Goal: Ask a question

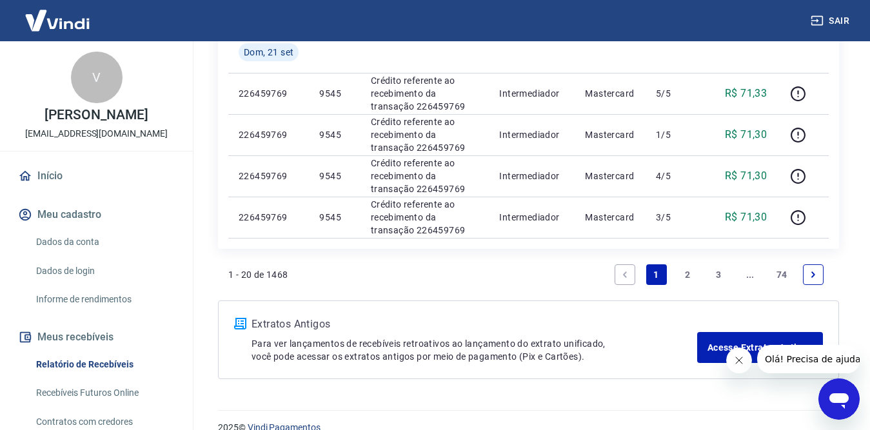
scroll to position [1030, 0]
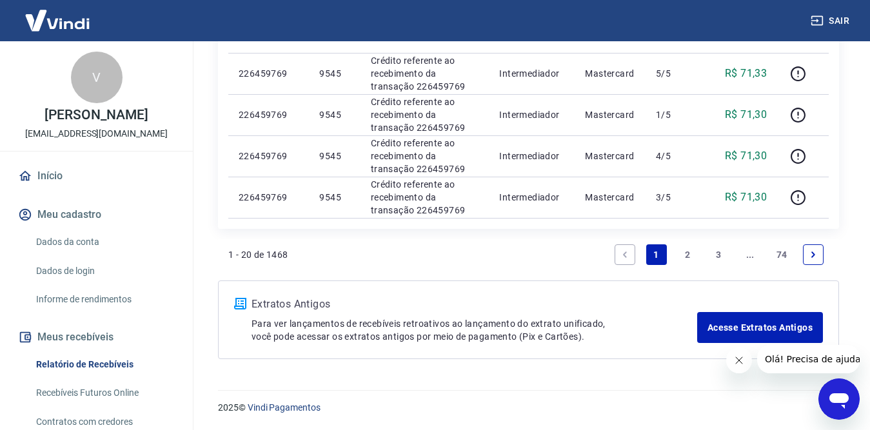
click at [688, 252] on link "2" at bounding box center [687, 254] width 21 height 21
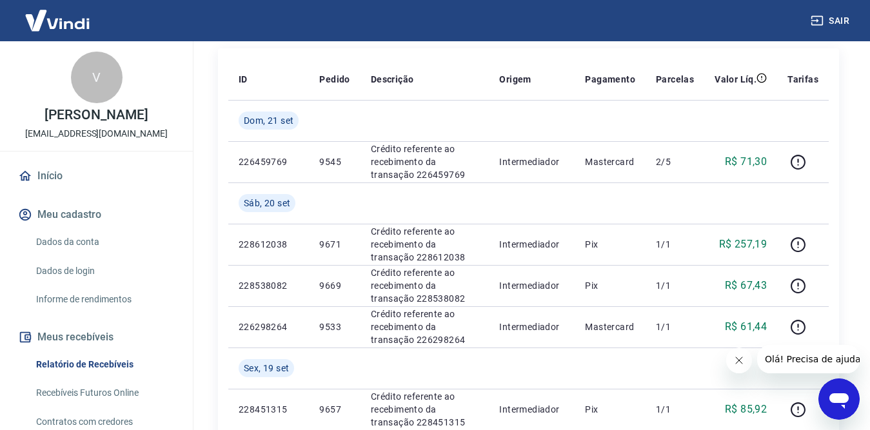
scroll to position [258, 0]
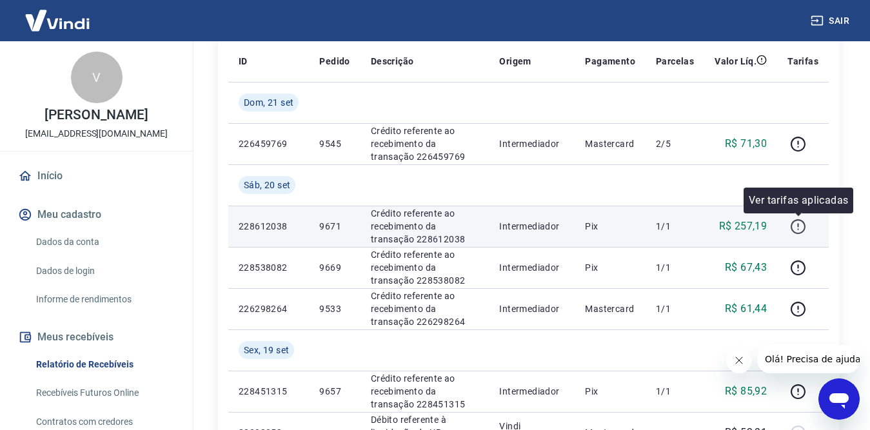
click at [797, 227] on icon "button" at bounding box center [798, 227] width 16 height 16
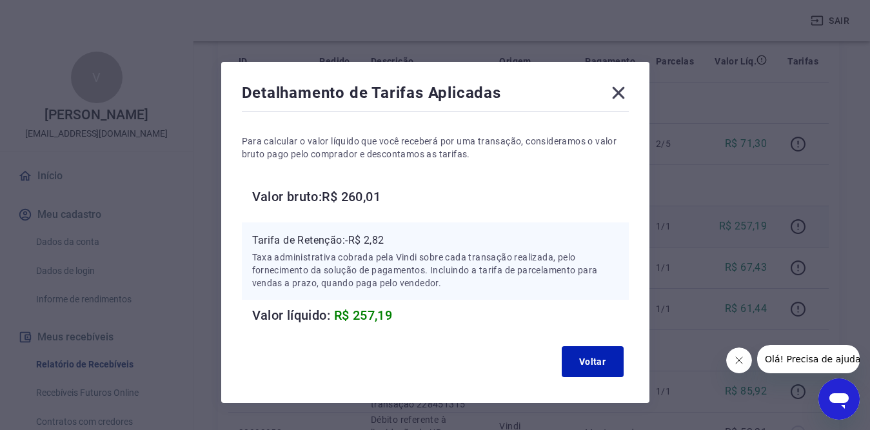
click at [615, 90] on icon at bounding box center [618, 93] width 12 height 12
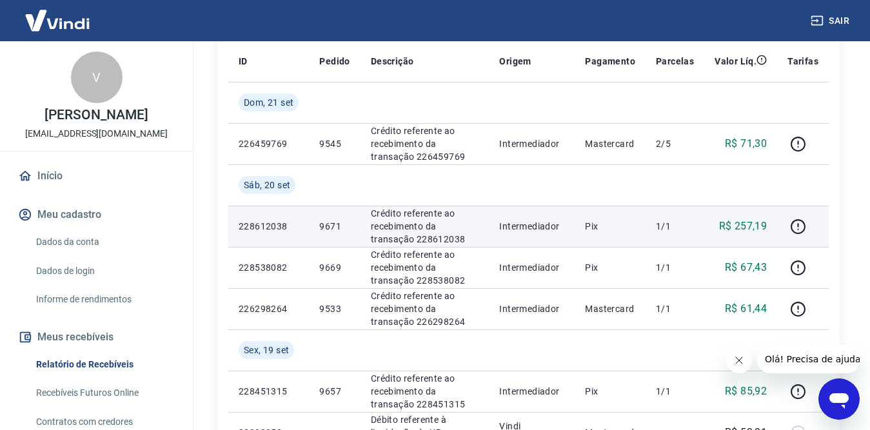
click at [235, 226] on td "228612038" at bounding box center [268, 226] width 81 height 41
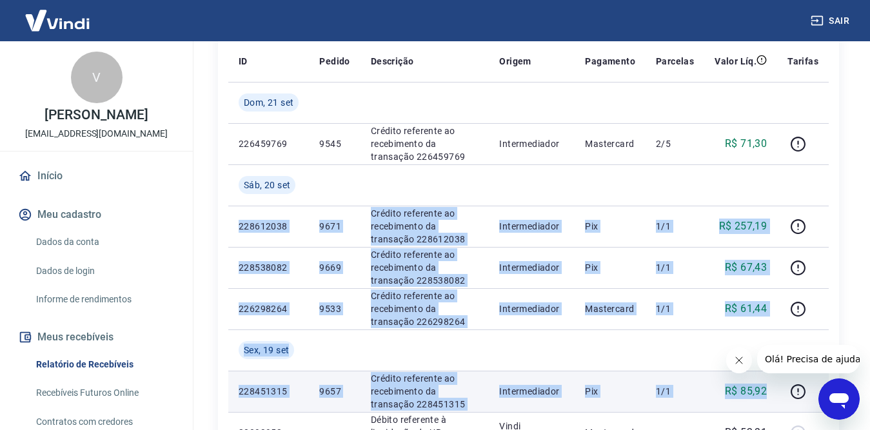
drag, startPoint x: 240, startPoint y: 225, endPoint x: 769, endPoint y: 391, distance: 554.9
copy tbody "228612038 9671 Crédito referente ao recebimento da transação 228612038 Intermed…"
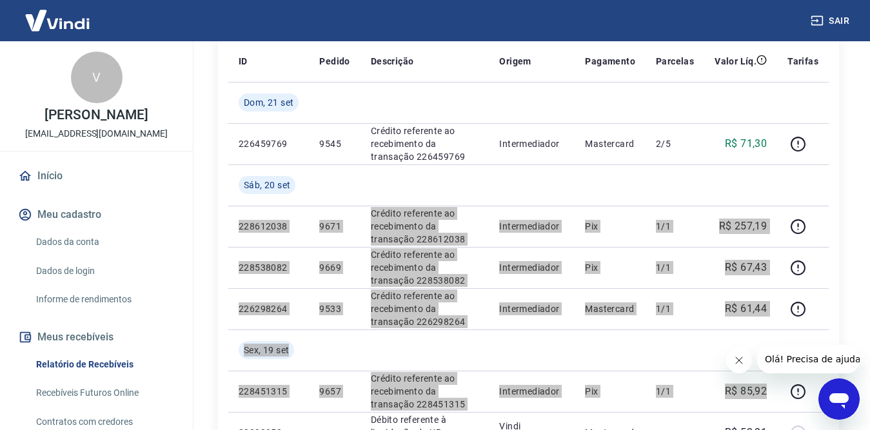
click at [830, 393] on icon "Abrir janela de mensagens" at bounding box center [839, 399] width 23 height 23
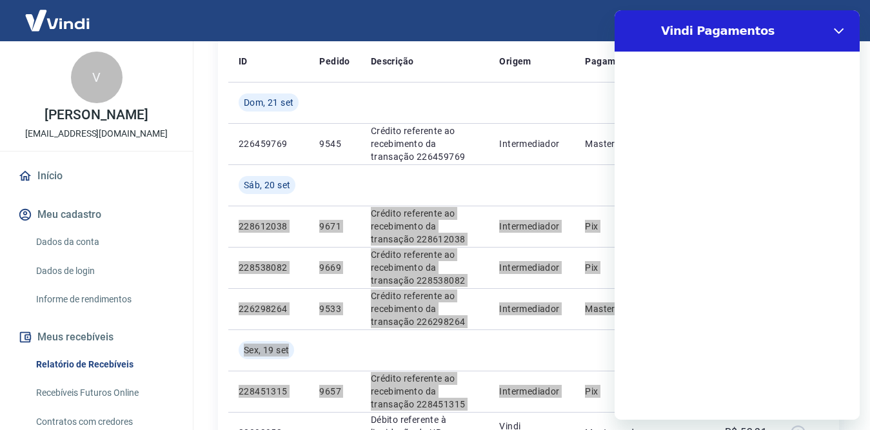
scroll to position [0, 0]
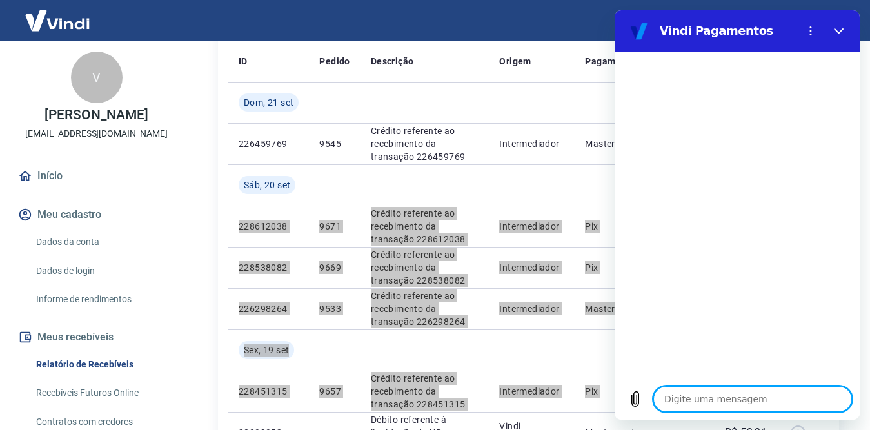
type textarea "b"
type textarea "x"
type textarea "bo"
type textarea "x"
type textarea "boa"
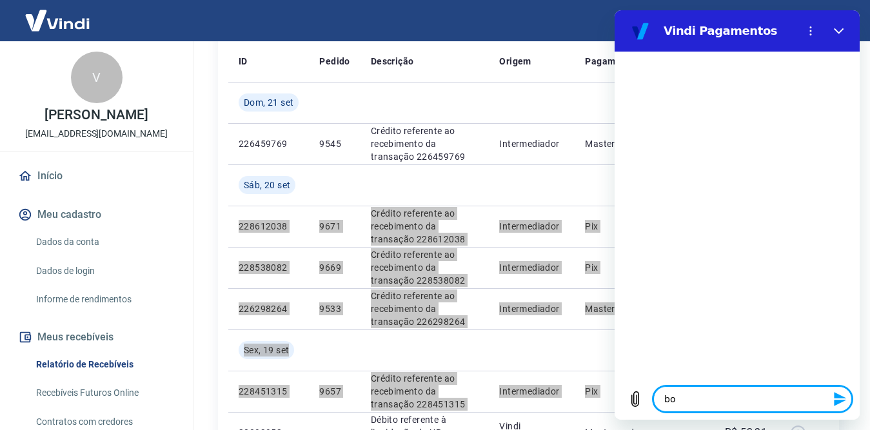
type textarea "x"
type textarea "boa"
type textarea "x"
type textarea "boa no"
type textarea "x"
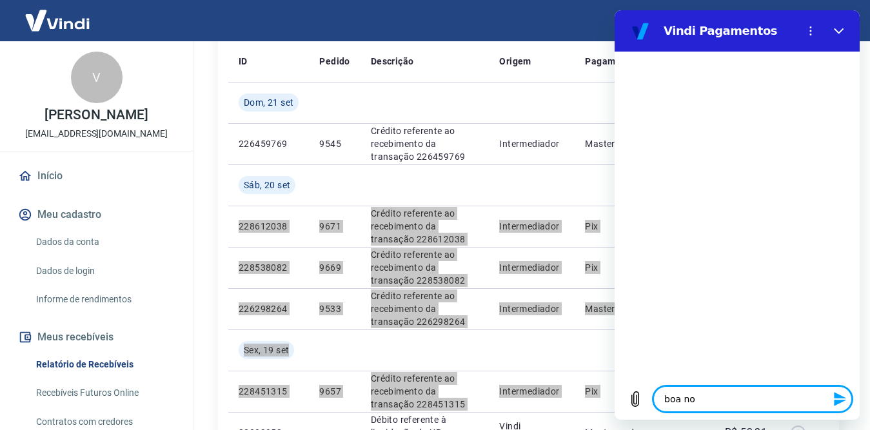
type textarea "boa noi"
type textarea "x"
type textarea "boa noit"
type textarea "x"
type textarea "boa noite"
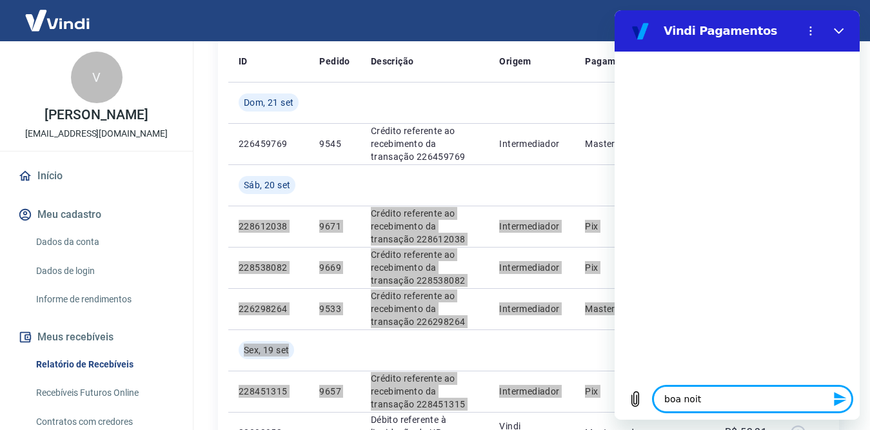
type textarea "x"
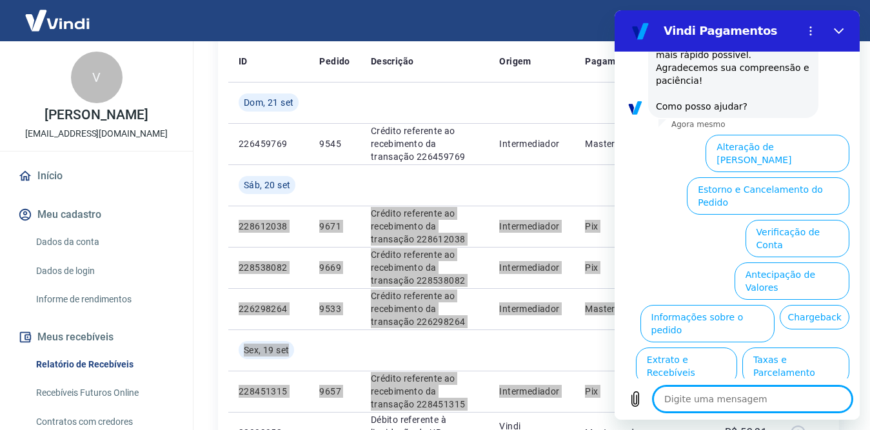
scroll to position [175, 0]
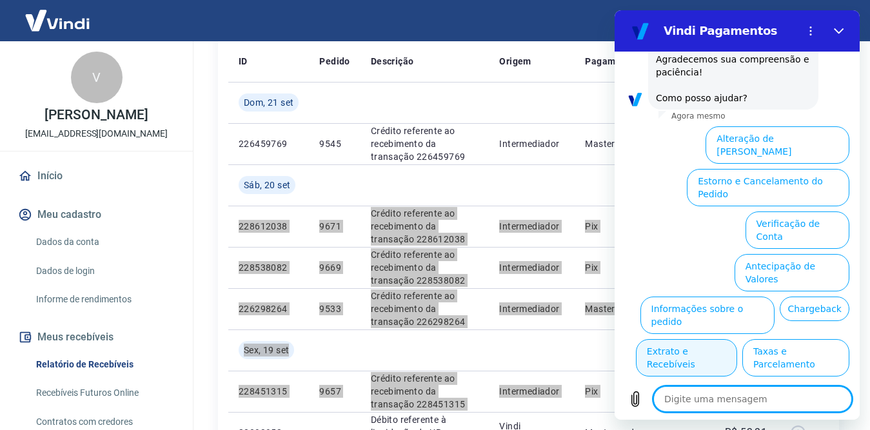
click at [737, 339] on button "Extrato e Recebíveis" at bounding box center [686, 357] width 101 height 37
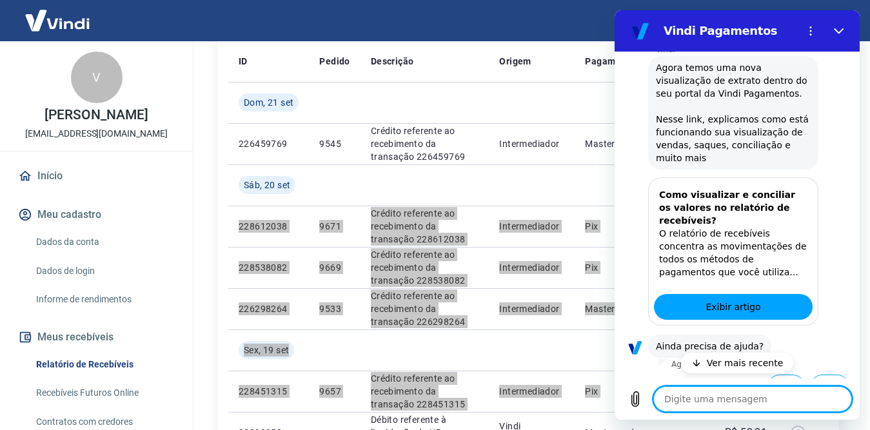
scroll to position [290, 0]
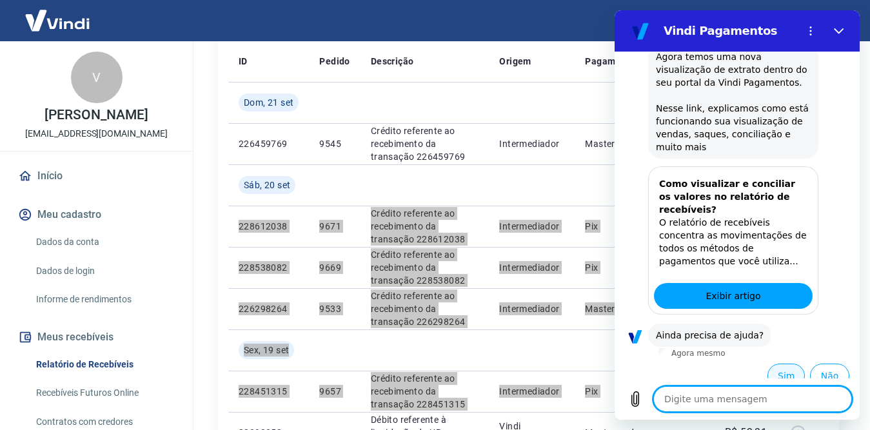
click at [768, 364] on button "Sim" at bounding box center [786, 376] width 37 height 25
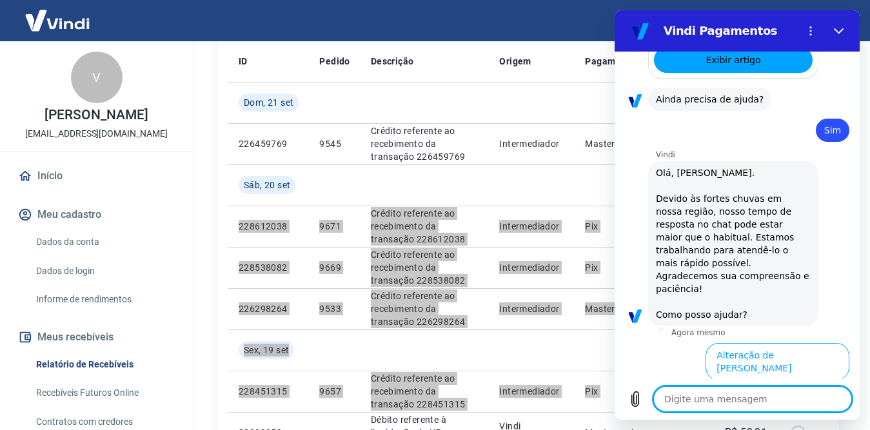
scroll to position [730, 0]
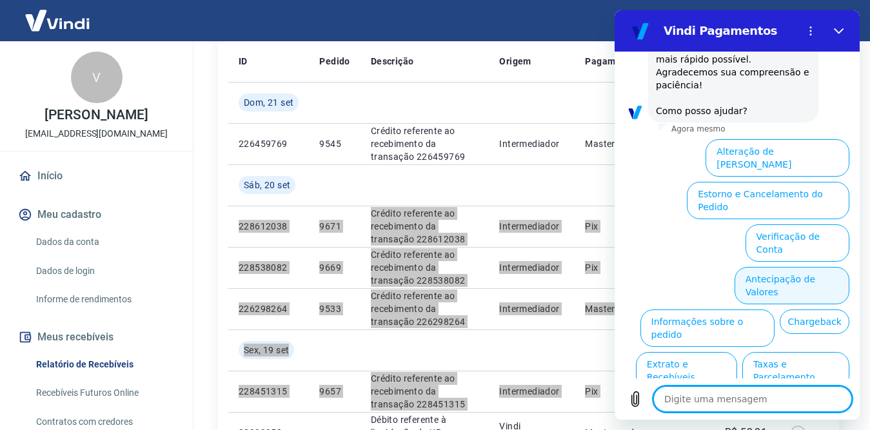
click at [778, 267] on button "Antecipação de Valores" at bounding box center [792, 285] width 115 height 37
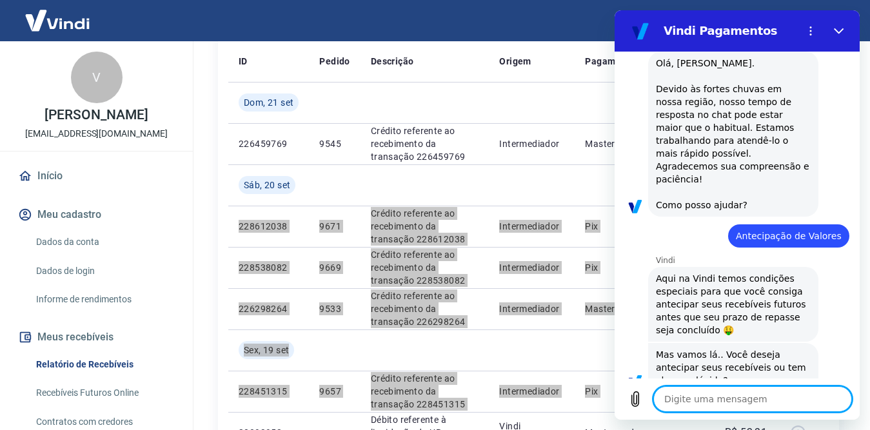
scroll to position [698, 0]
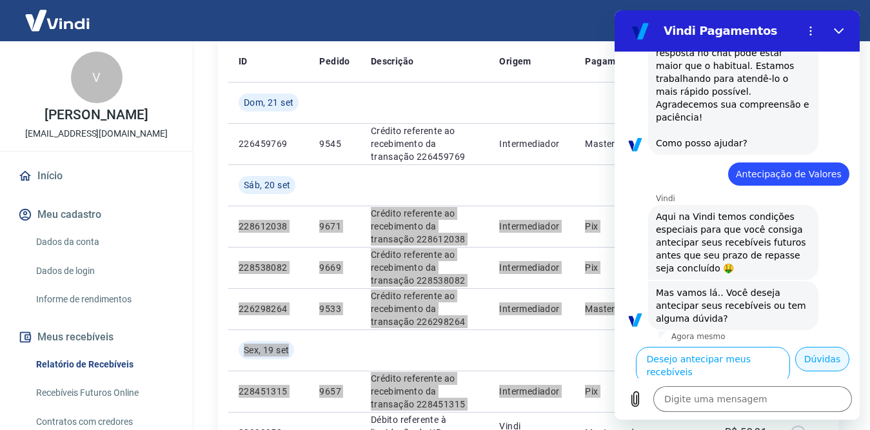
click at [807, 359] on button "Dúvidas" at bounding box center [822, 359] width 54 height 25
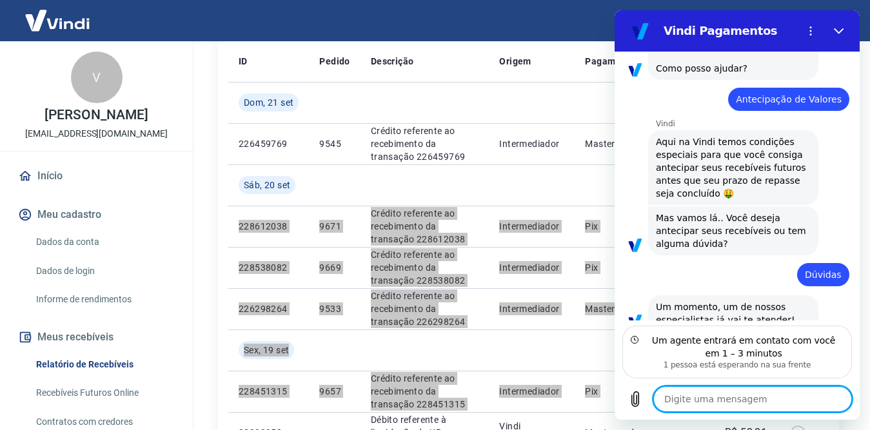
scroll to position [760, 0]
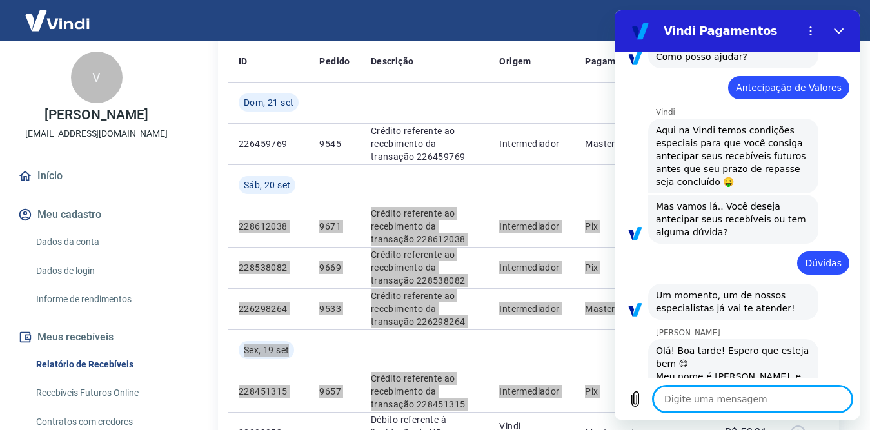
type textarea "x"
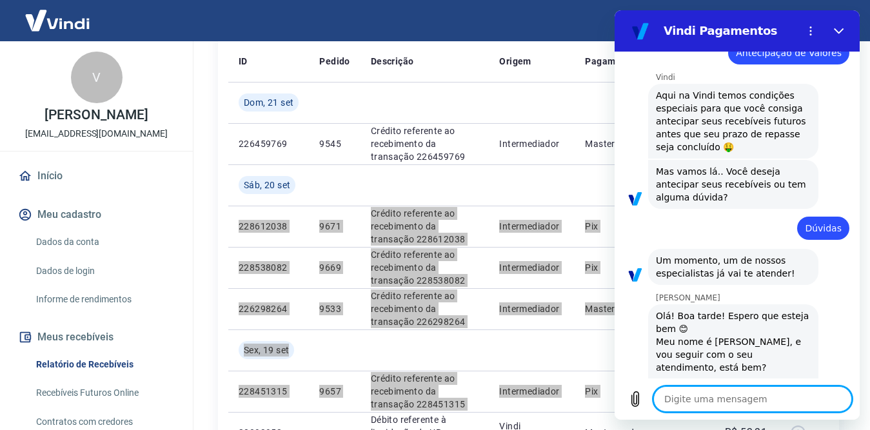
scroll to position [822, 0]
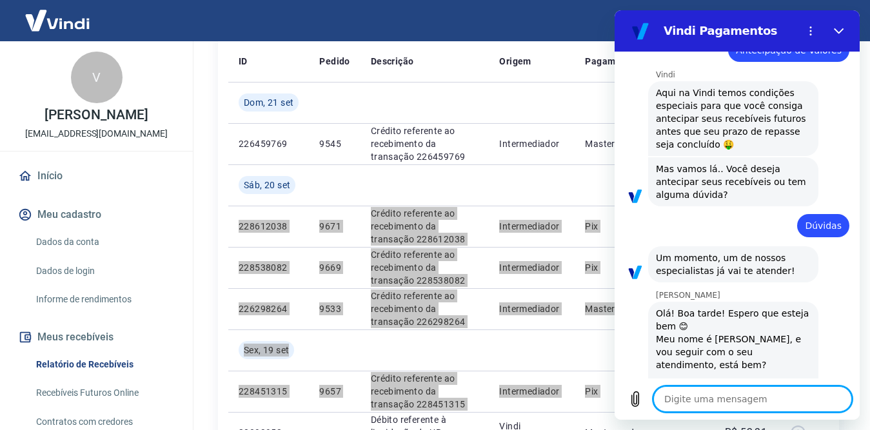
type textarea "B"
type textarea "x"
type textarea "Bo"
type textarea "x"
type textarea "Boa"
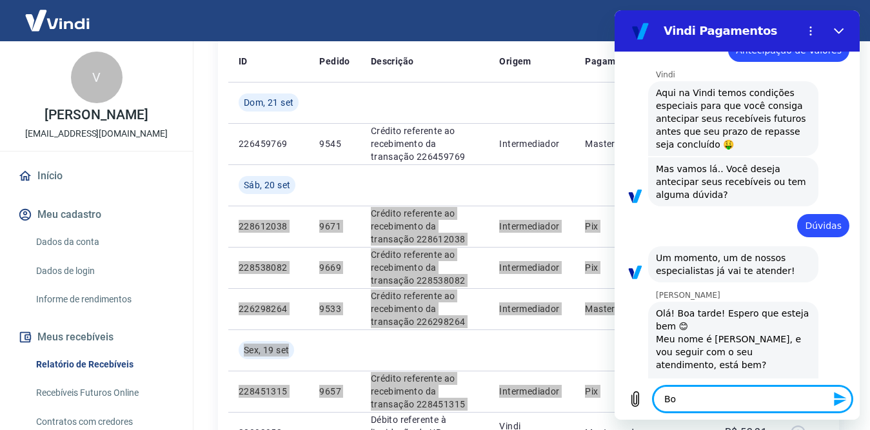
type textarea "x"
type textarea "Boa"
type textarea "x"
type textarea "Boa n"
type textarea "x"
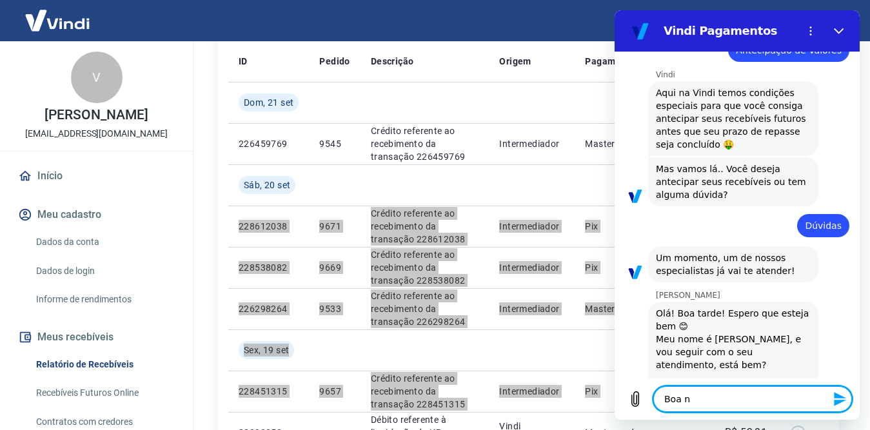
type textarea "Boa no"
type textarea "x"
type textarea "Boa noi"
type textarea "x"
type textarea "Boa noit"
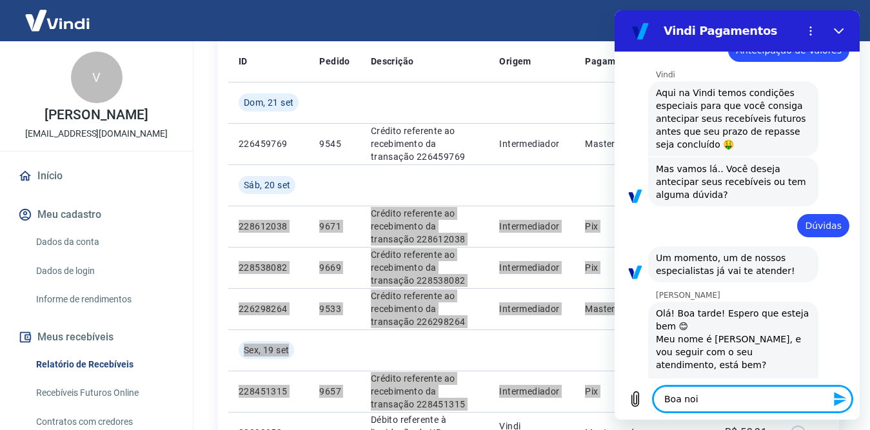
type textarea "x"
type textarea "Boa noite"
type textarea "x"
type textarea "Boa noite"
type textarea "x"
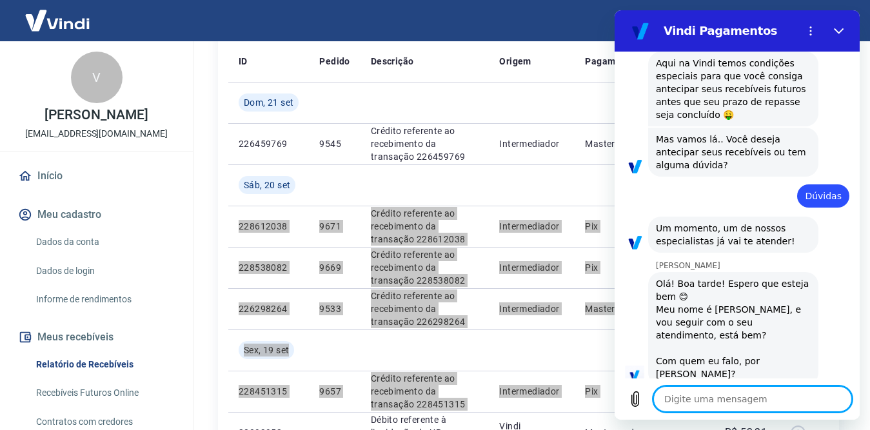
type textarea "x"
type textarea "P"
type textarea "x"
type textarea "Po"
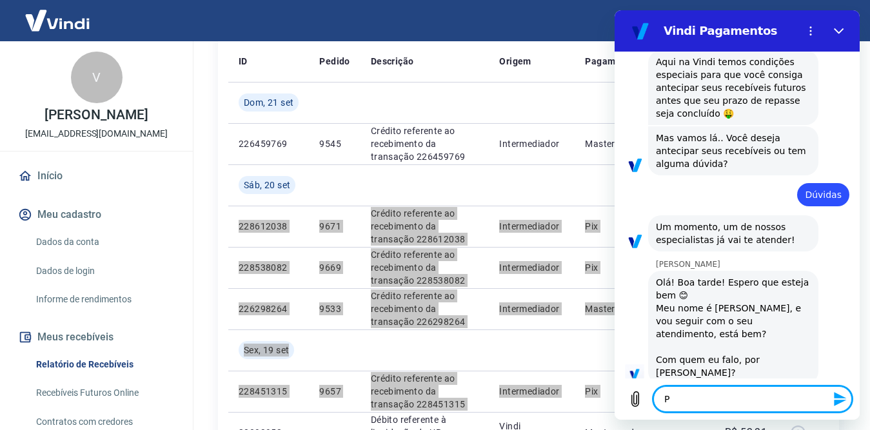
type textarea "x"
type textarea "Por"
type textarea "x"
type textarea "Por"
type textarea "x"
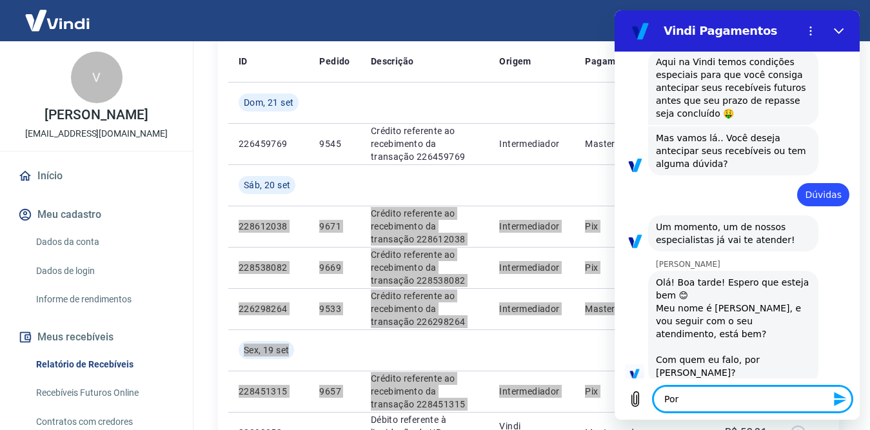
type textarea "Por f"
type textarea "x"
type textarea "Por fa"
type textarea "x"
type textarea "Por fav"
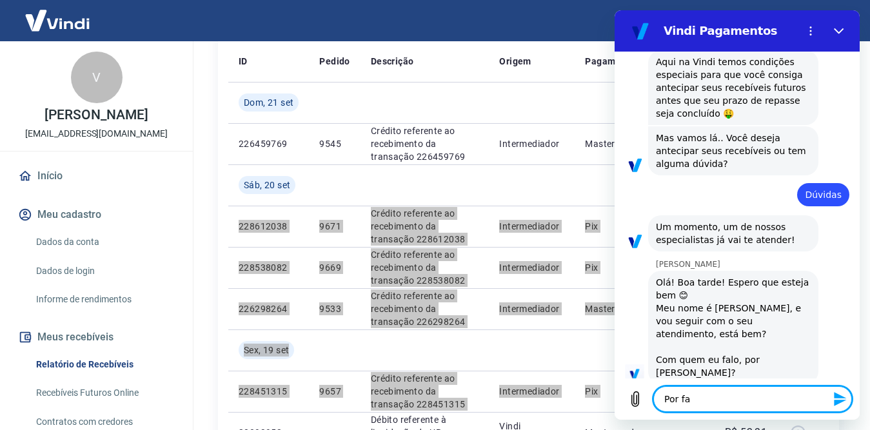
type textarea "x"
type textarea "Por favo"
type textarea "x"
type textarea "Por favor"
type textarea "x"
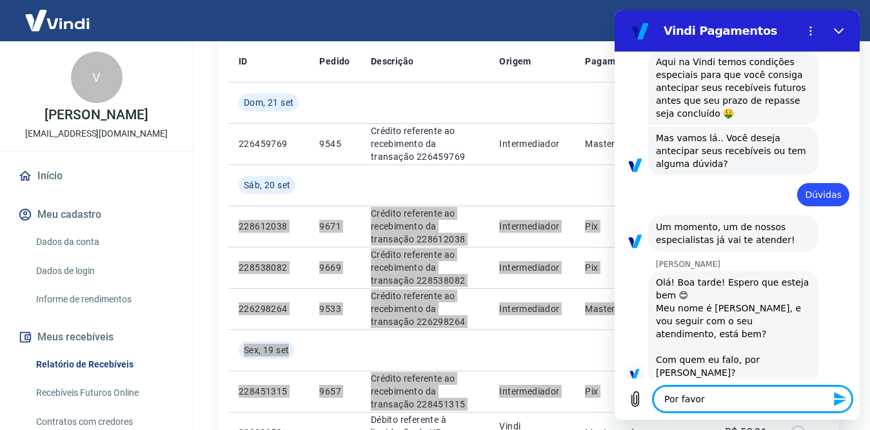
type textarea "Por favor,"
type textarea "x"
type textarea "Por favor,"
type textarea "x"
type textarea "Por favor,"
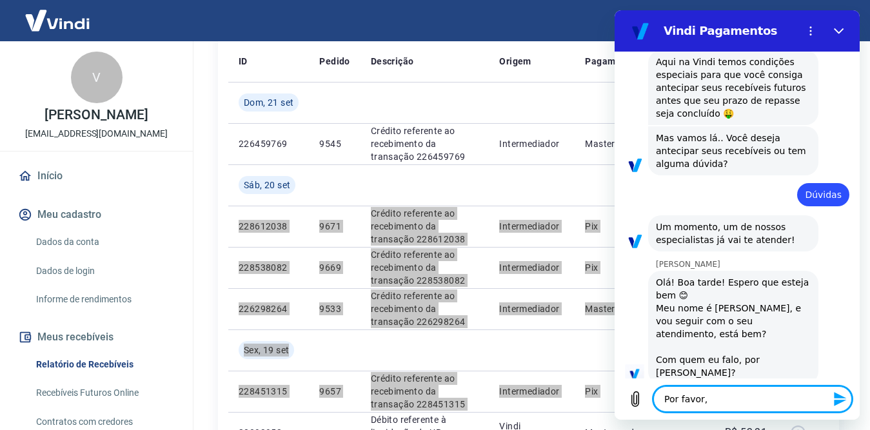
type textarea "x"
type textarea "Por favor"
type textarea "x"
type textarea "Por favo"
type textarea "x"
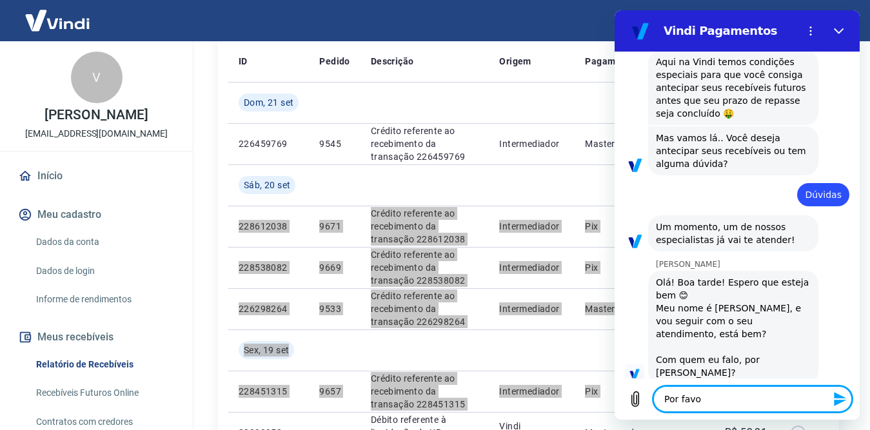
type textarea "Por fav"
type textarea "x"
type textarea "Por fa"
type textarea "x"
type textarea "Por f"
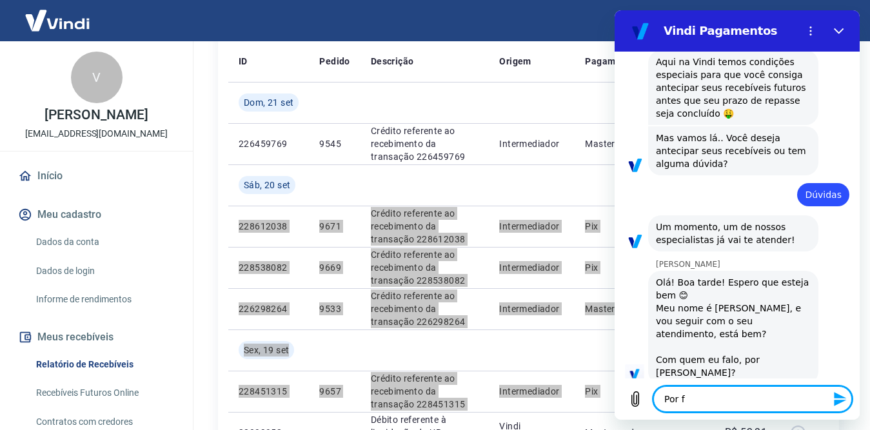
type textarea "x"
type textarea "Por"
type textarea "x"
type textarea "Por"
type textarea "x"
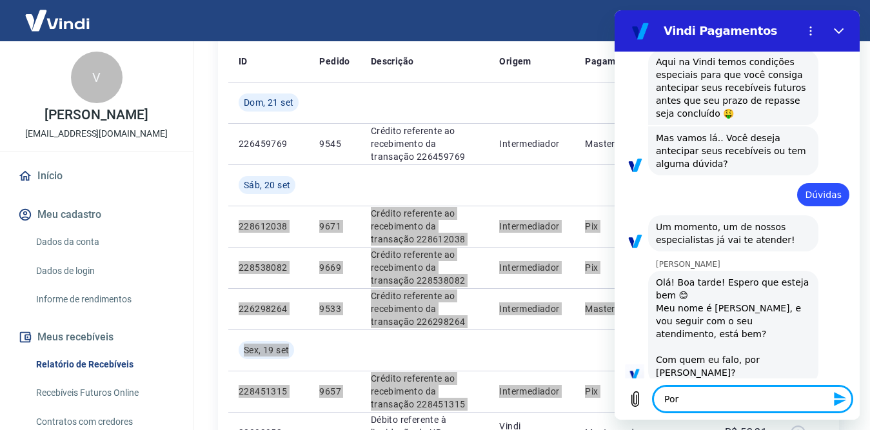
type textarea "Po"
type textarea "x"
type textarea "P"
type textarea "x"
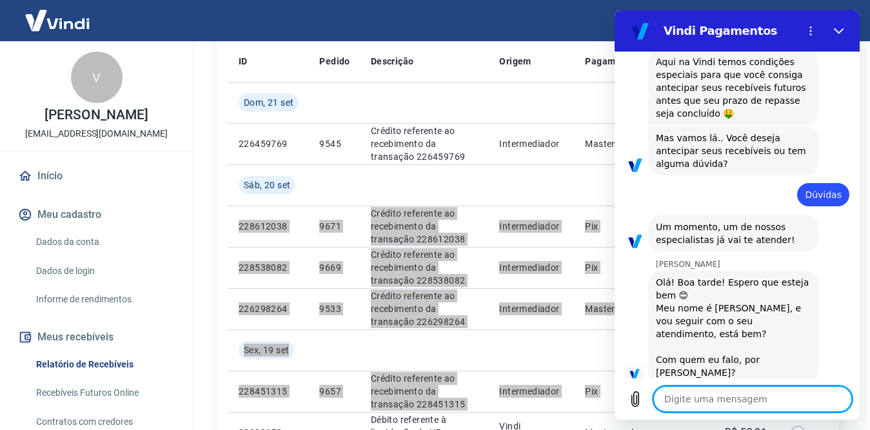
type textarea "V"
type textarea "x"
type textarea "Va"
type textarea "x"
type textarea "Van"
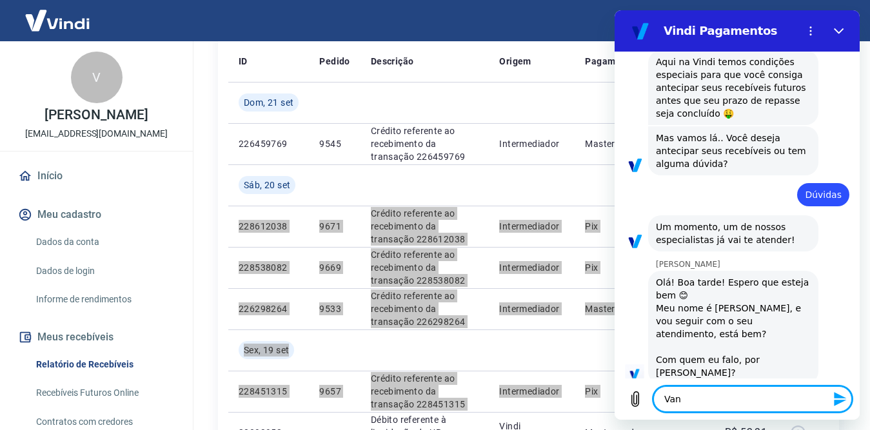
type textarea "x"
type textarea "[PERSON_NAME]"
type textarea "x"
type textarea "[PERSON_NAME]"
type textarea "x"
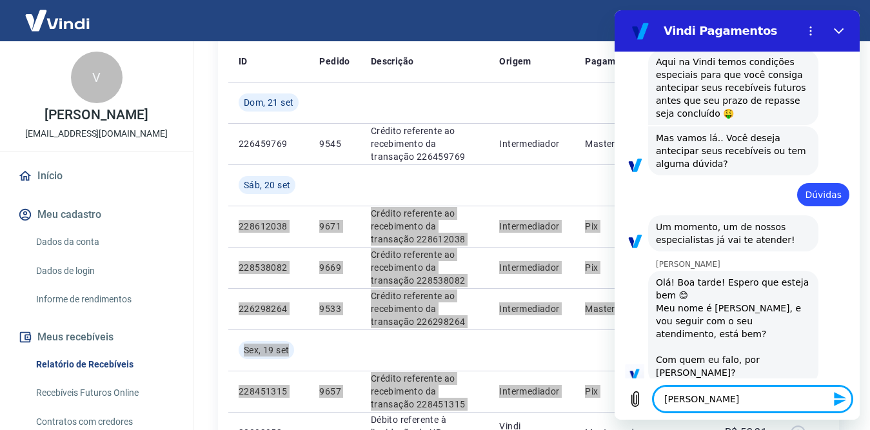
type textarea "[PERSON_NAME]"
type textarea "x"
type textarea "Van"
type textarea "x"
type textarea "Vani"
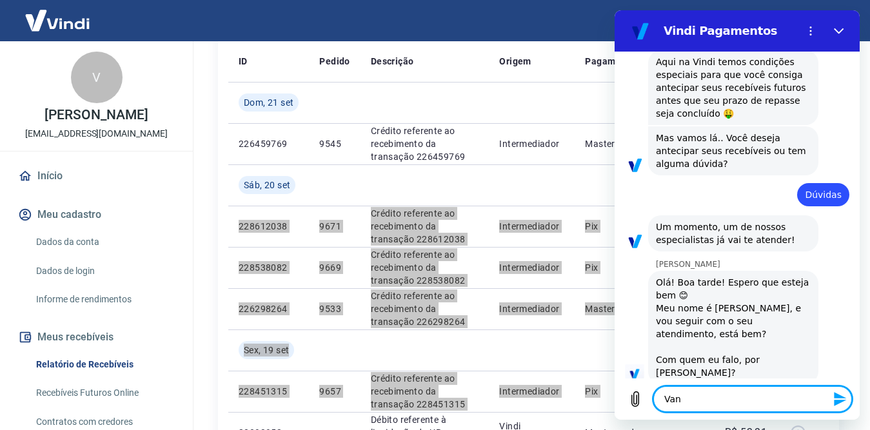
type textarea "x"
type textarea "Vania"
type textarea "x"
type textarea "Vania"
type textarea "x"
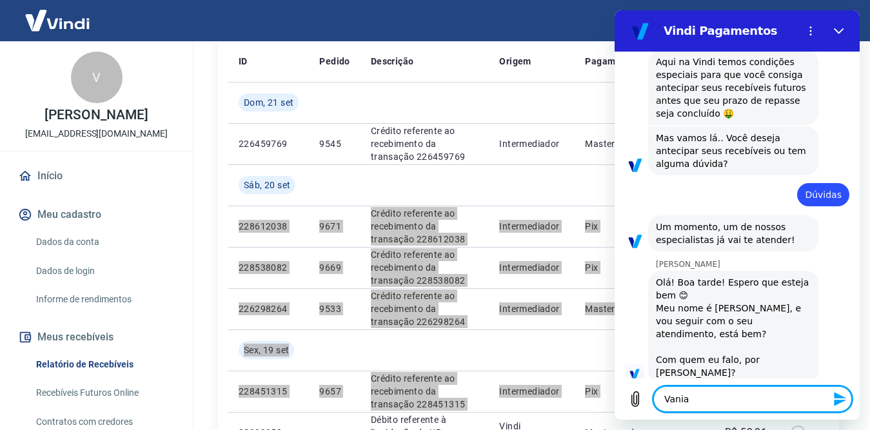
type textarea "Vania M"
type textarea "x"
type textarea "[PERSON_NAME]"
type textarea "x"
type textarea "[PERSON_NAME]"
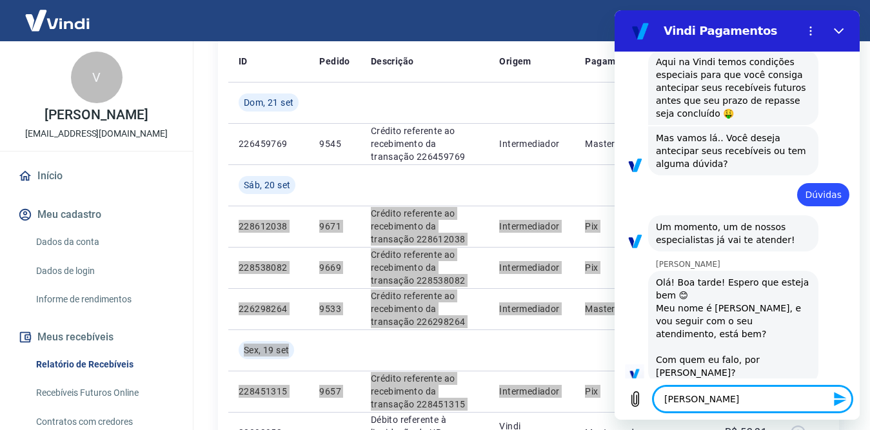
type textarea "x"
type textarea "[PERSON_NAME]"
type textarea "x"
type textarea "[PERSON_NAME]"
type textarea "x"
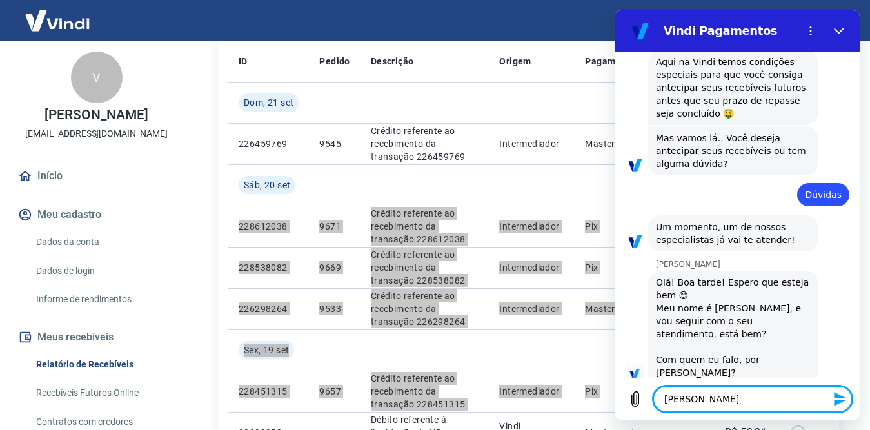
type textarea "[PERSON_NAME]"
type textarea "x"
type textarea "[PERSON_NAME]"
type textarea "x"
type textarea "[PERSON_NAME]"
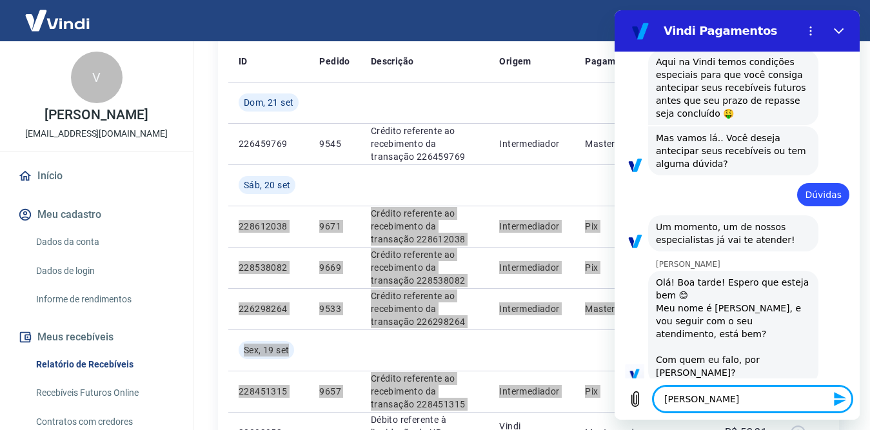
type textarea "x"
type textarea "[PERSON_NAME]"
type textarea "x"
type textarea "[PERSON_NAME]"
type textarea "x"
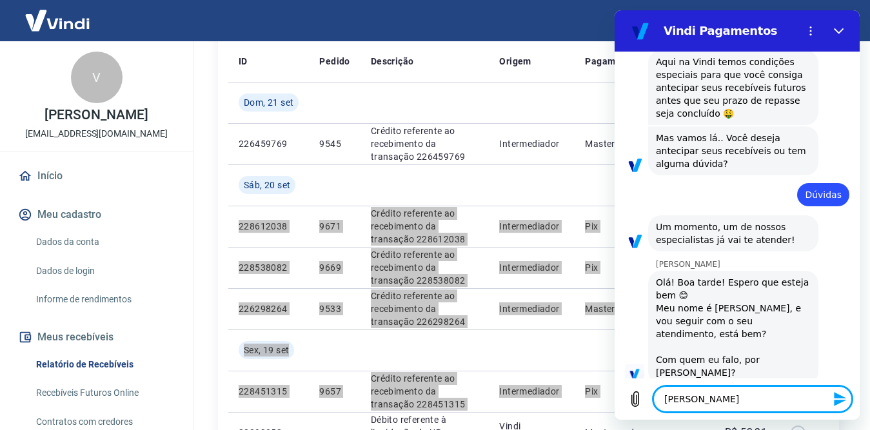
type textarea "Vania Mar"
type textarea "x"
type textarea "[PERSON_NAME]"
type textarea "x"
type textarea "[PERSON_NAME]"
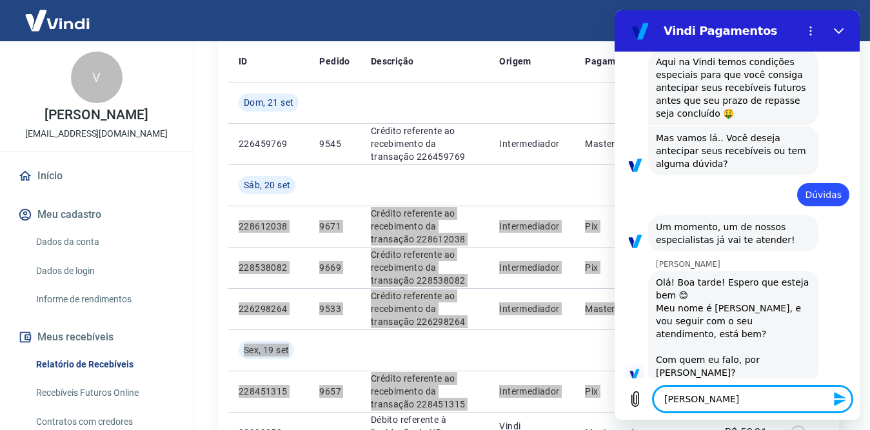
type textarea "x"
type textarea "[PERSON_NAME]"
type textarea "x"
type textarea "[PERSON_NAME]"
type textarea "x"
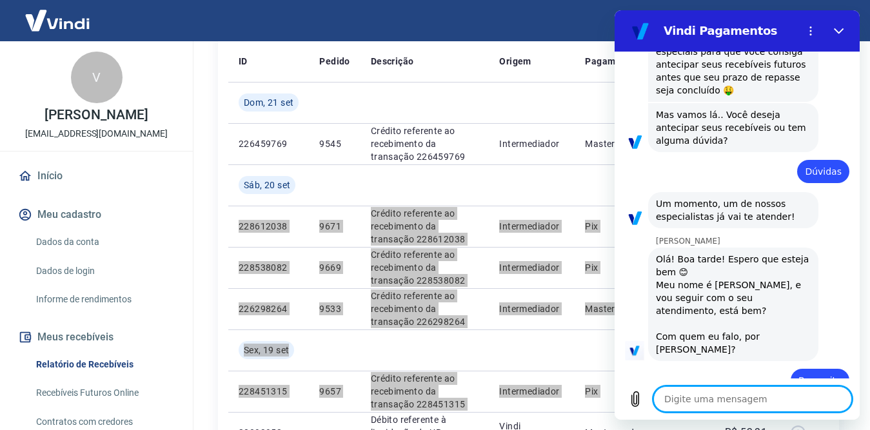
type textarea "x"
type textarea "T"
type textarea "x"
type textarea "Te"
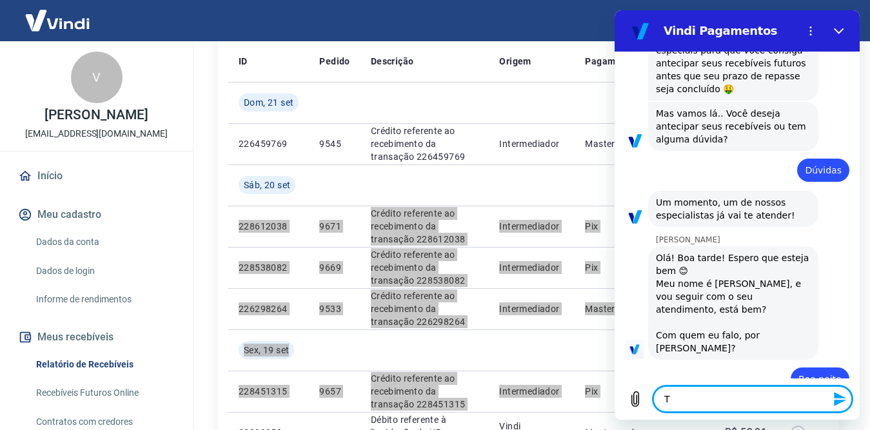
type textarea "x"
type textarea "Tem"
type textarea "x"
type textarea "Tem"
type textarea "x"
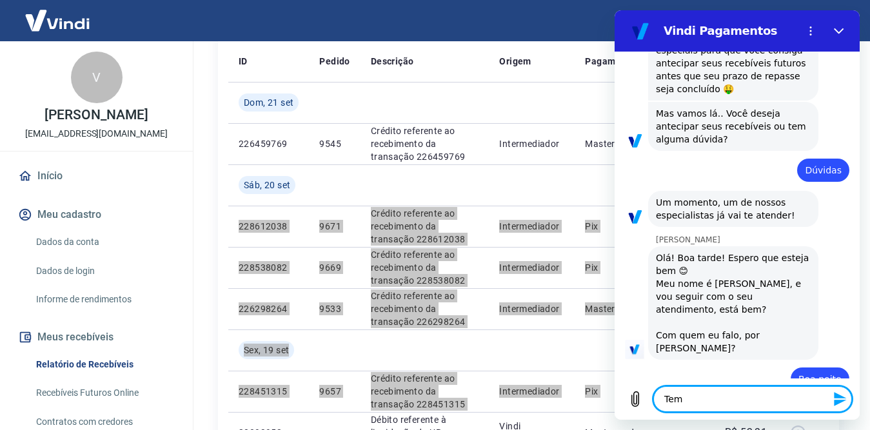
type textarea "Tem 3"
type textarea "x"
type textarea "Tem 3"
type textarea "x"
type textarea "Tem 3 e"
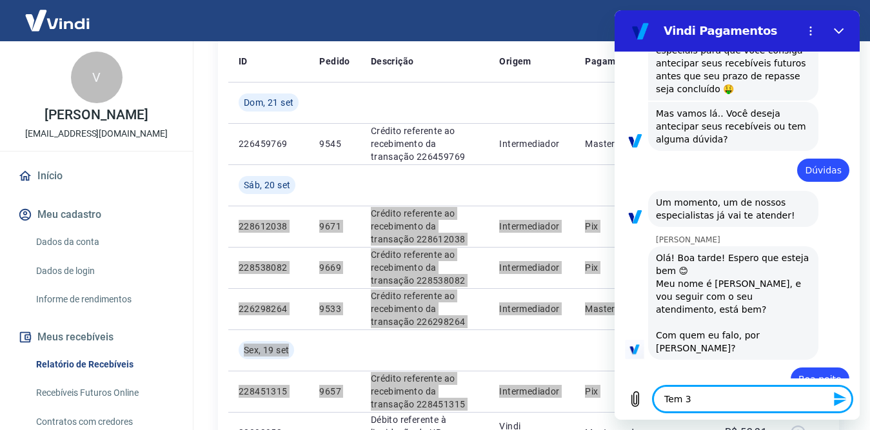
type textarea "x"
type textarea "Tem 3 ec"
type textarea "x"
type textarea "Tem 3 e"
type textarea "x"
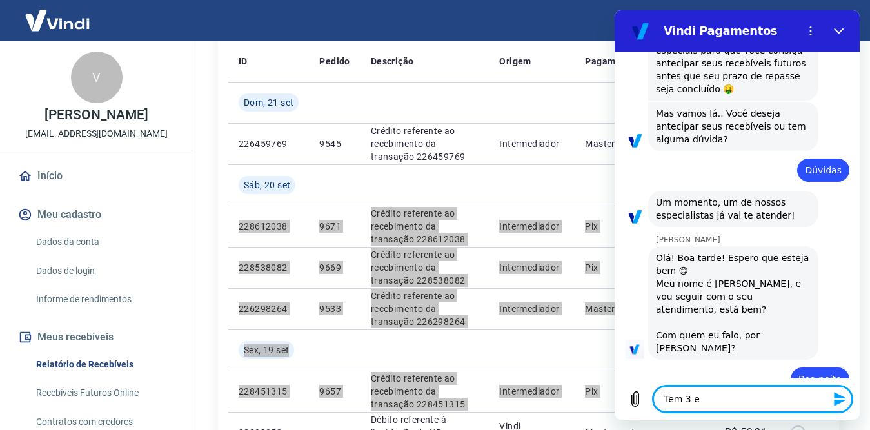
type textarea "Tem 3"
type textarea "x"
type textarea "Tem 3 r"
type textarea "x"
type textarea "Tem 3 re"
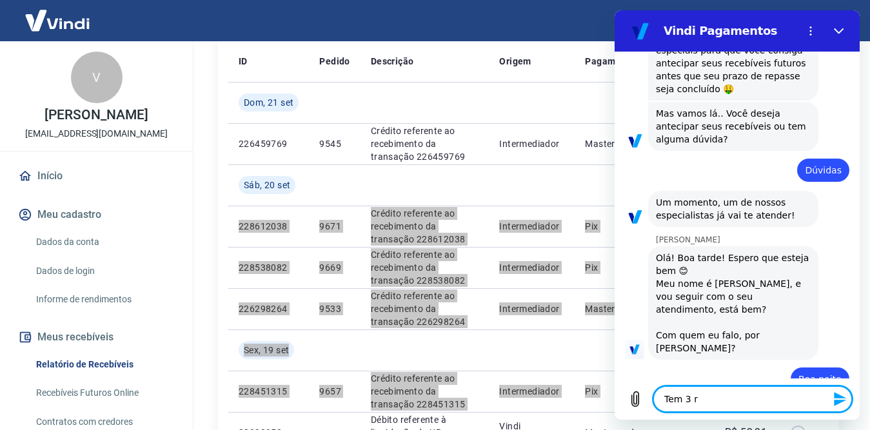
type textarea "x"
type textarea "Tem 3 rec"
type textarea "x"
type textarea "Tem 3 rece"
type textarea "x"
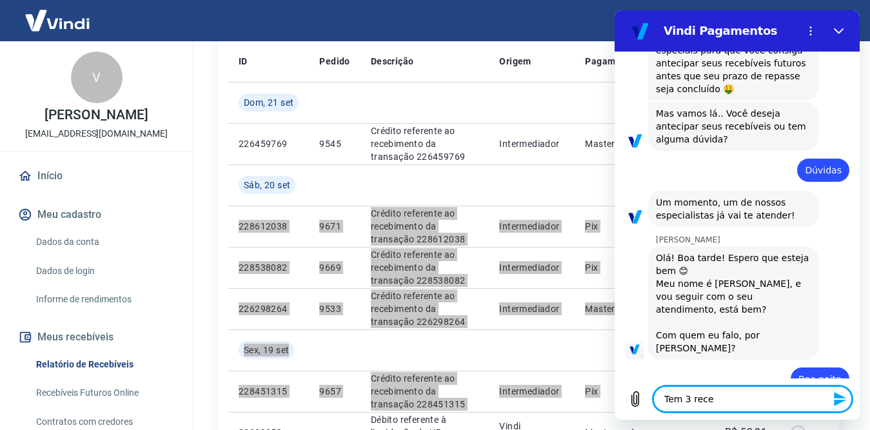
type textarea "Tem 3 receb"
type textarea "x"
type textarea "Tem 3 recebí"
type textarea "x"
type textarea "Tem 3 recebív"
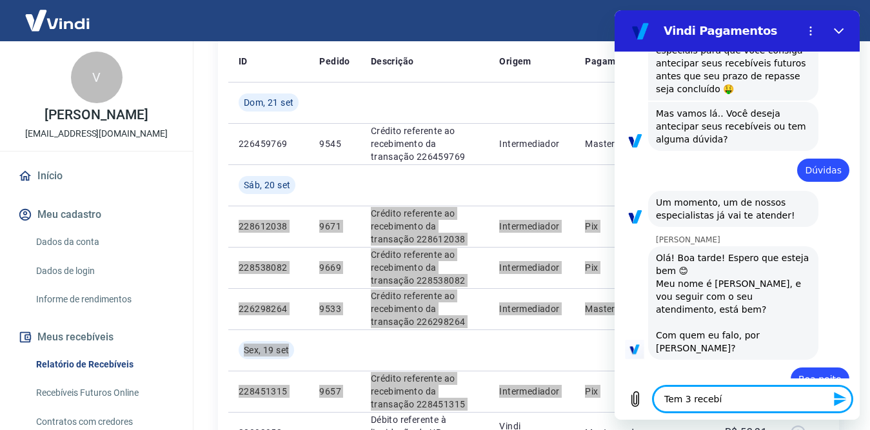
type textarea "x"
type textarea "Tem 3 recebíve"
type textarea "x"
type textarea "Tem 3 recebívei"
type textarea "x"
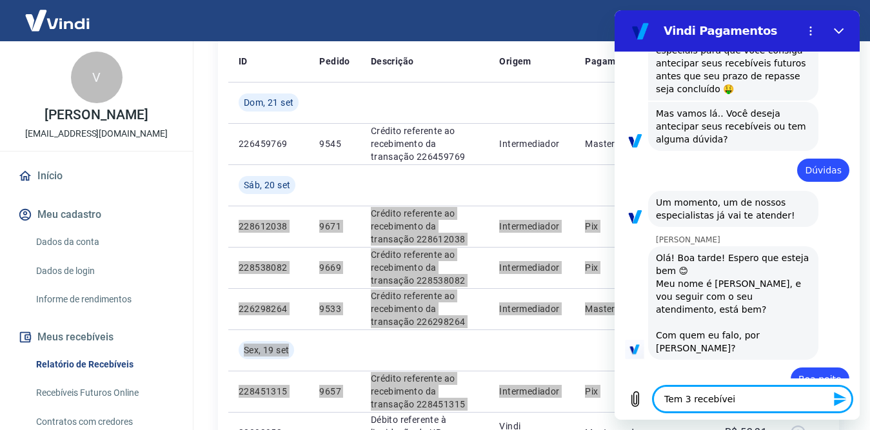
type textarea "Tem 3 recebíveis"
type textarea "x"
type textarea "Tem 3 recebíveis"
type textarea "x"
type textarea "Tem 3 recebíveis d"
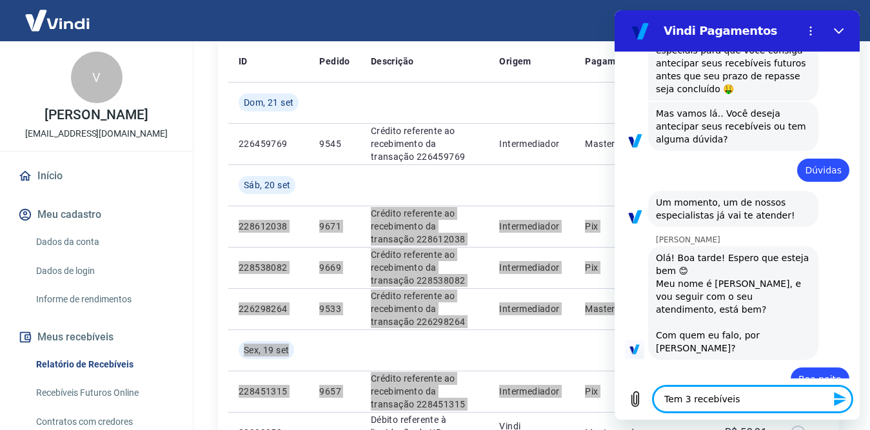
type textarea "x"
type textarea "Tem 3 recebíveis de"
type textarea "x"
type textarea "Tem 3 recebíveis de"
type textarea "x"
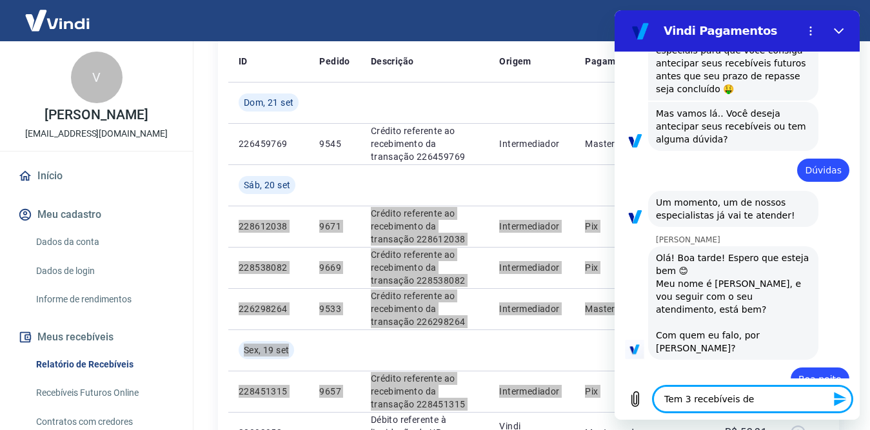
type textarea "Tem 3 recebíveis de s"
type textarea "x"
type textarea "Tem 3 recebíveis de se"
type textarea "x"
type textarea "Tem 3 recebíveis de sex"
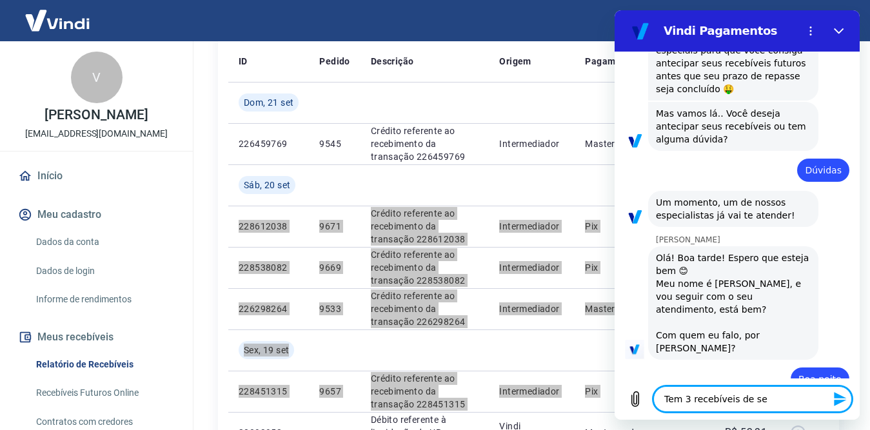
type textarea "x"
type textarea "Tem 3 recebíveis de sext"
type textarea "x"
type textarea "Tem 3 recebíveis de sexta"
type textarea "x"
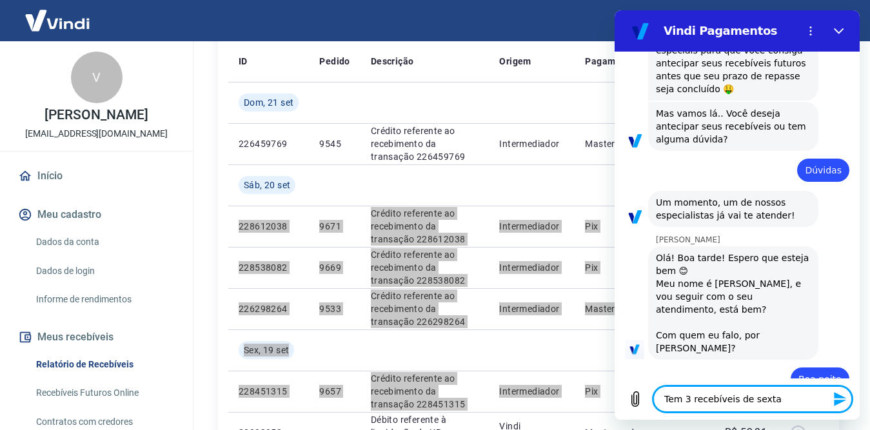
type textarea "Tem 3 recebíveis de sexta,"
type textarea "x"
type textarea "Tem 3 recebíveis de sexta"
type textarea "x"
type textarea "Tem 3 recebíveis de sexta,"
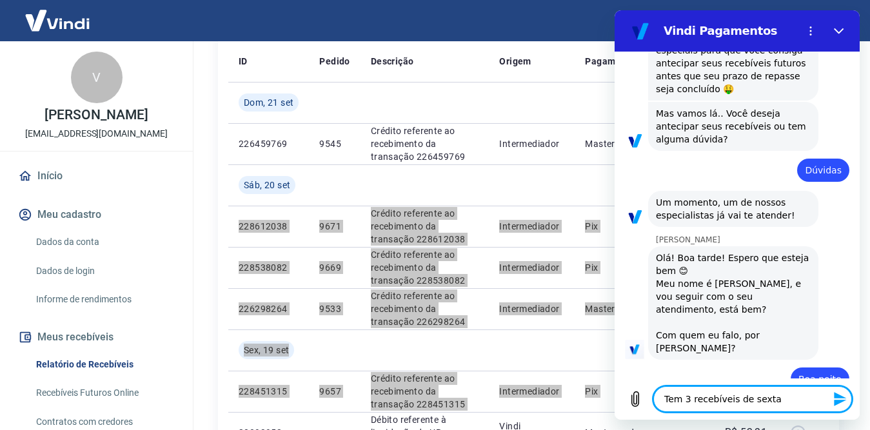
type textarea "x"
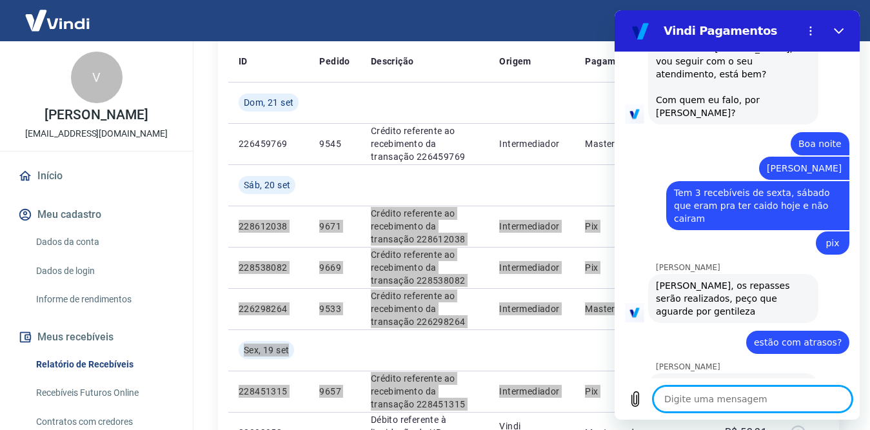
scroll to position [1120, 0]
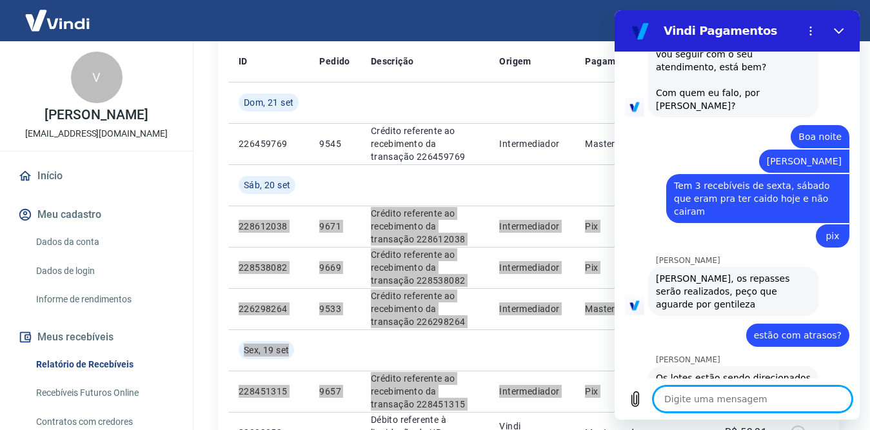
click at [755, 401] on textarea at bounding box center [752, 399] width 199 height 26
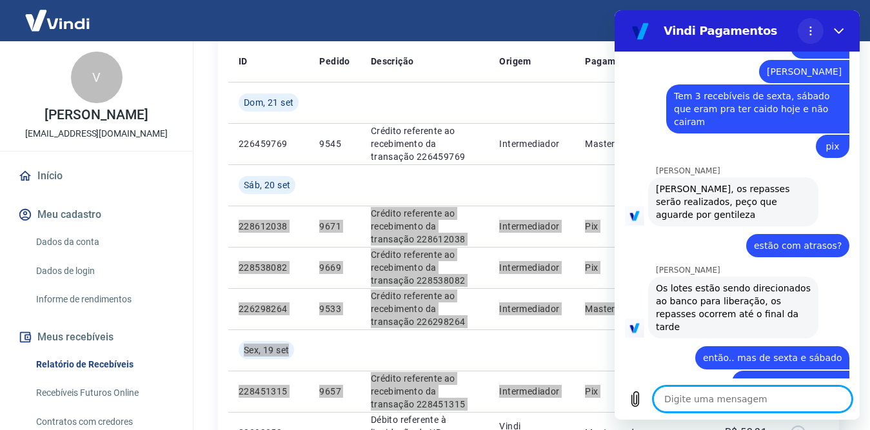
scroll to position [1093, 0]
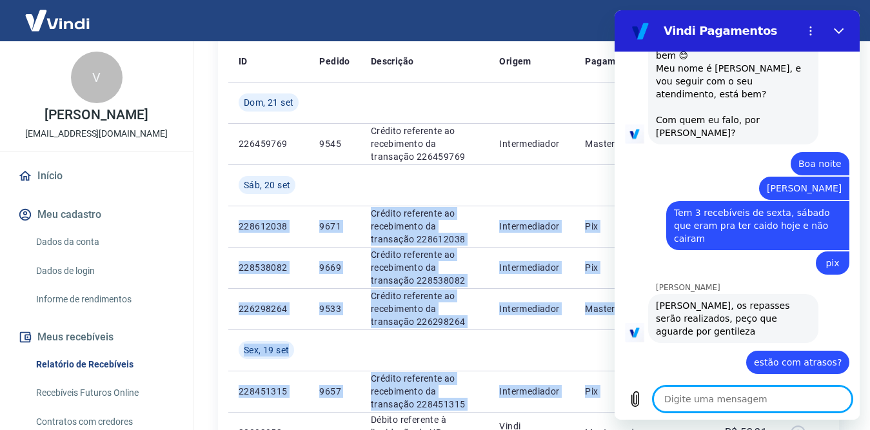
click at [534, 17] on div "Sair" at bounding box center [435, 20] width 870 height 41
